Goal: Information Seeking & Learning: Compare options

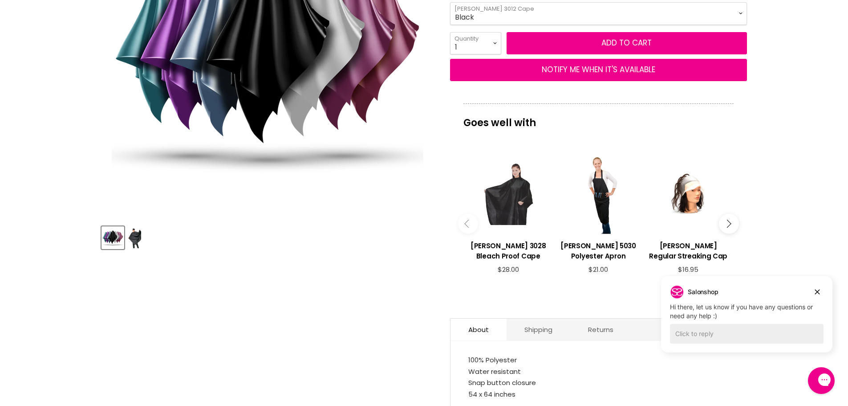
click at [136, 239] on img "Product thumbnails" at bounding box center [134, 237] width 13 height 21
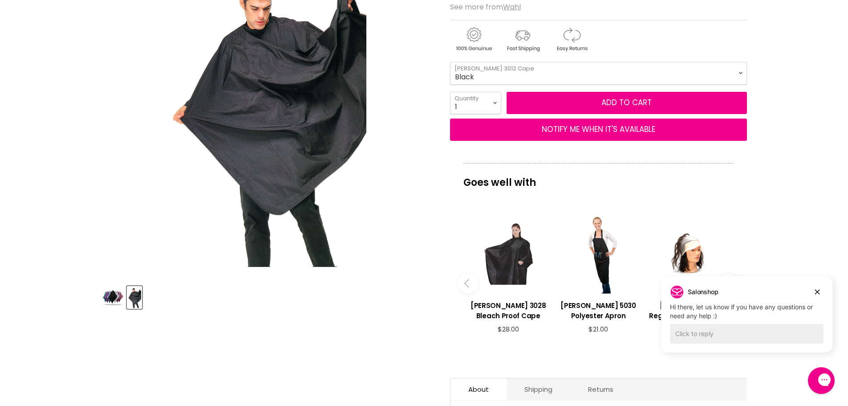
scroll to position [223, 0]
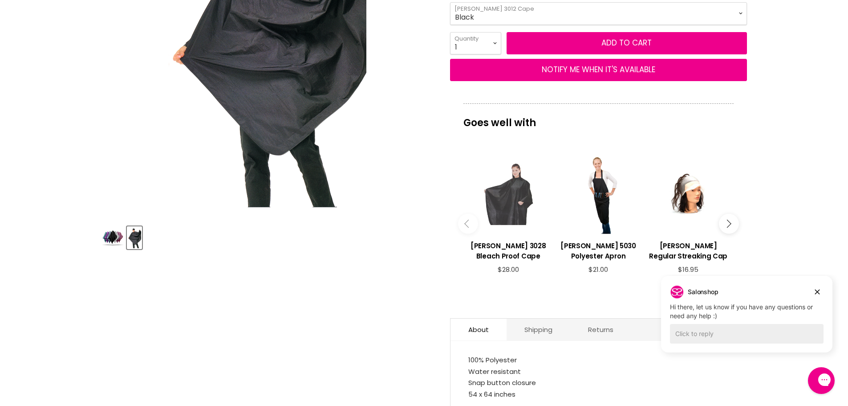
click at [519, 185] on div "Main content" at bounding box center [508, 193] width 81 height 81
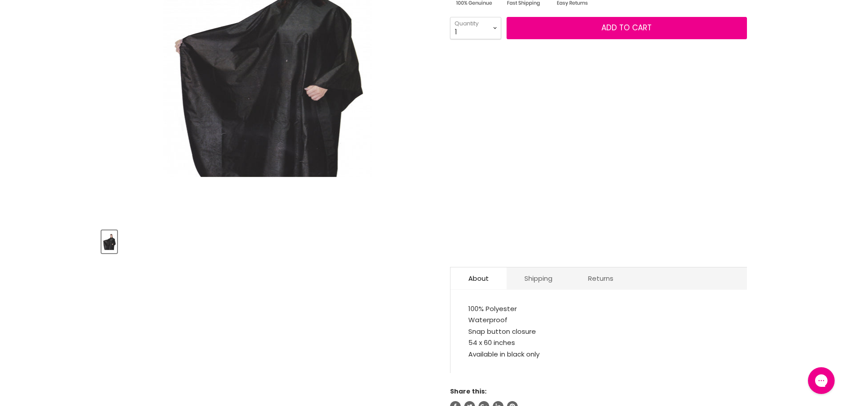
scroll to position [223, 0]
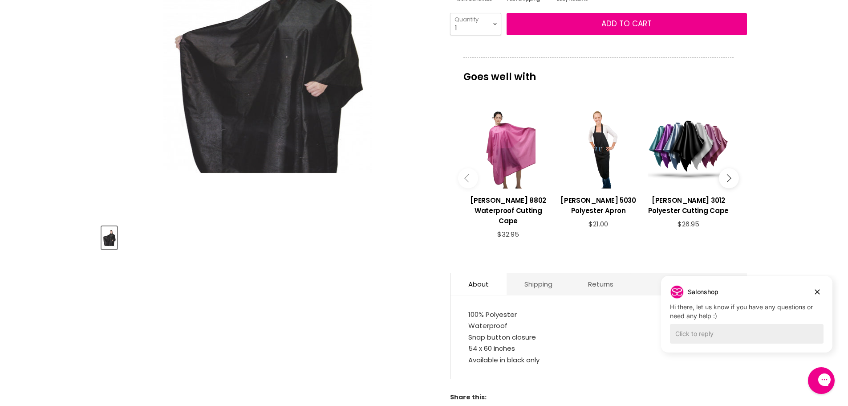
click at [521, 162] on div "Main content" at bounding box center [508, 147] width 81 height 81
